Goal: Task Accomplishment & Management: Manage account settings

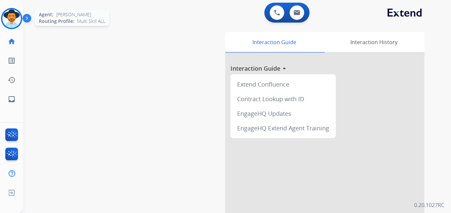
click at [10, 21] on img at bounding box center [11, 18] width 19 height 19
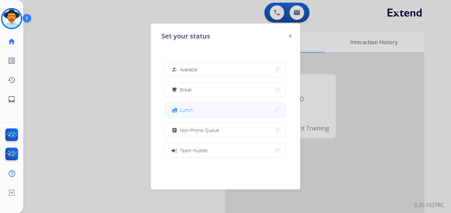
scroll to position [105, 0]
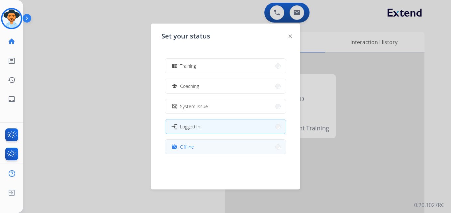
click at [177, 154] on div "work_off Offline" at bounding box center [225, 146] width 121 height 15
click at [187, 148] on span "Offline" at bounding box center [187, 146] width 14 height 7
